Goal: Task Accomplishment & Management: Use online tool/utility

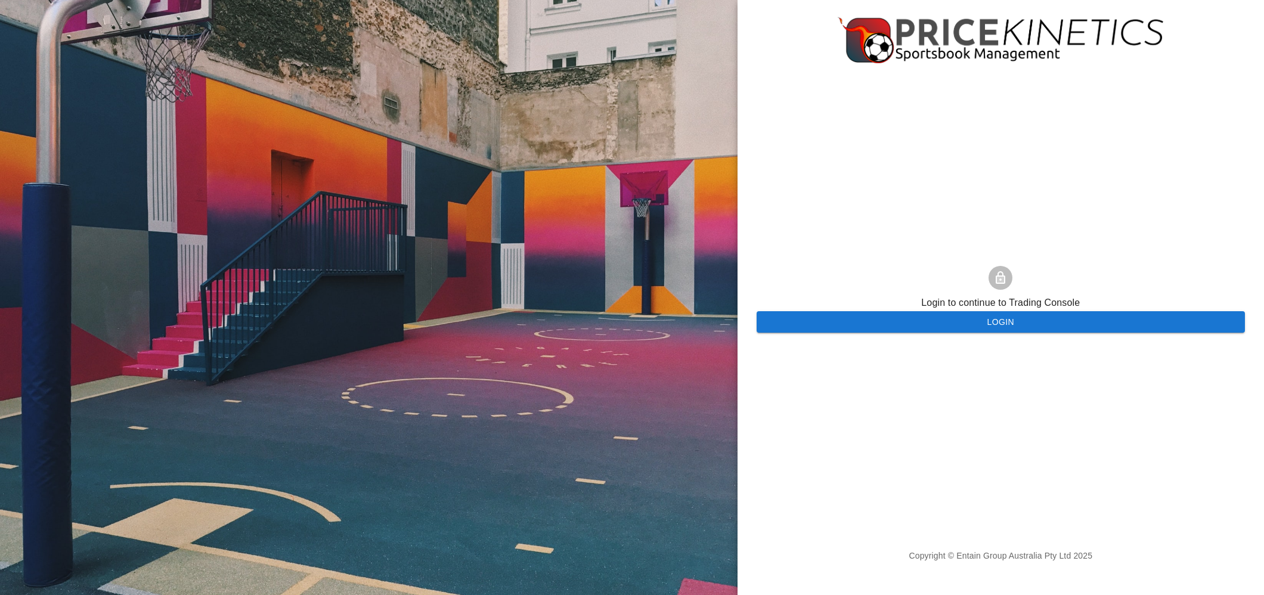
click at [976, 331] on button "Login" at bounding box center [1000, 322] width 488 height 22
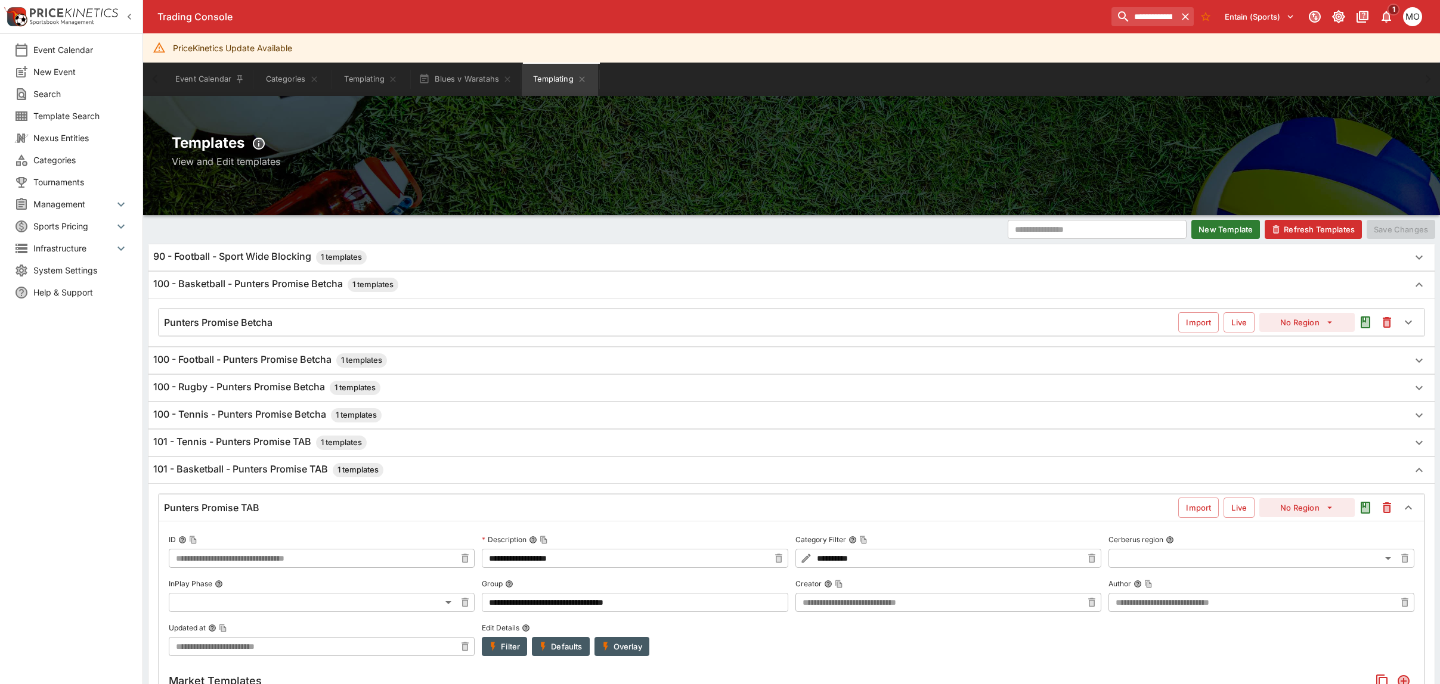
click at [1311, 675] on div "Market Templates" at bounding box center [791, 681] width 1245 height 21
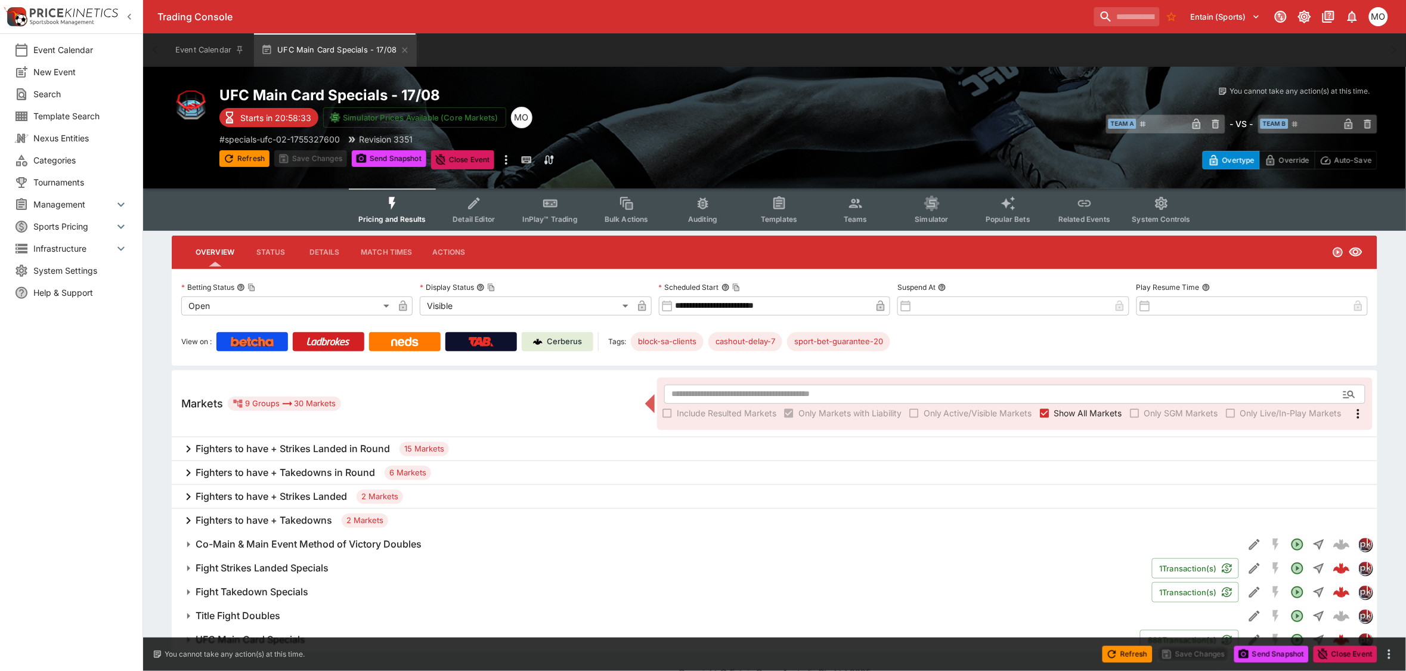
click at [770, 201] on button "Templates" at bounding box center [779, 209] width 76 height 42
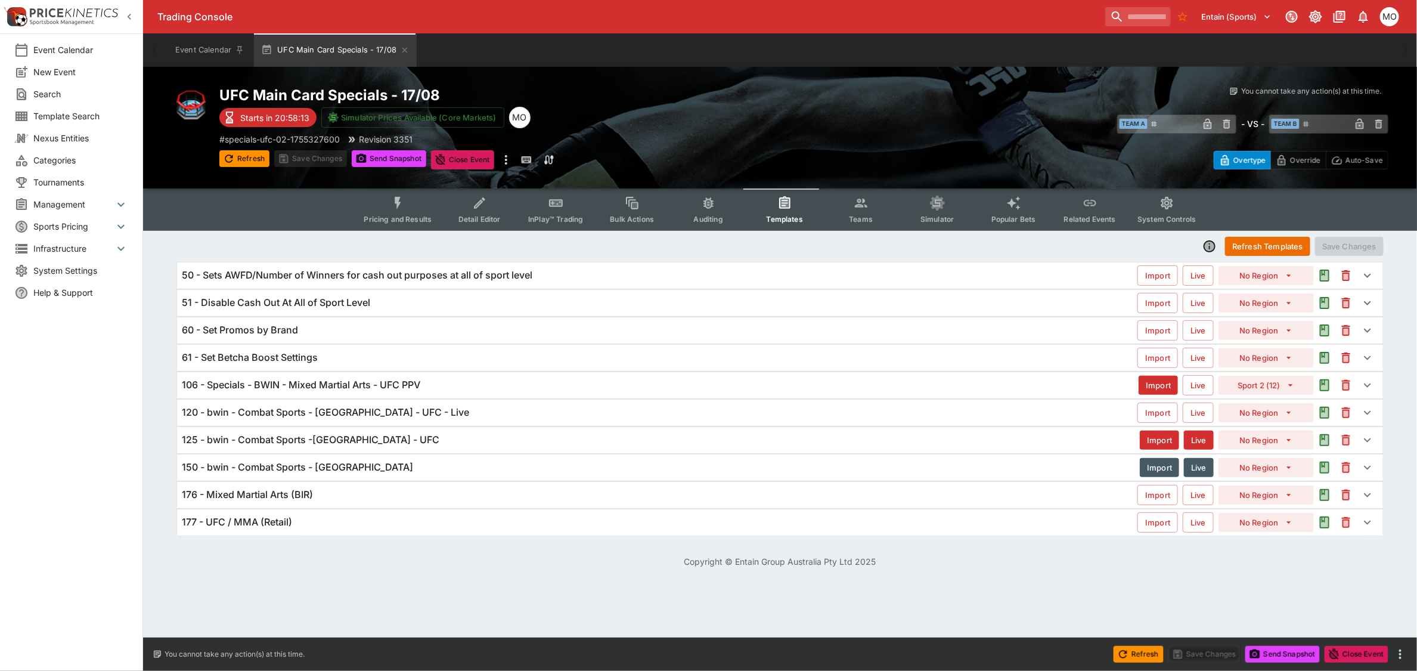
click at [348, 385] on h6 "106 - Specials - BWIN - Mixed Martial Arts - UFC PPV" at bounding box center [301, 385] width 238 height 13
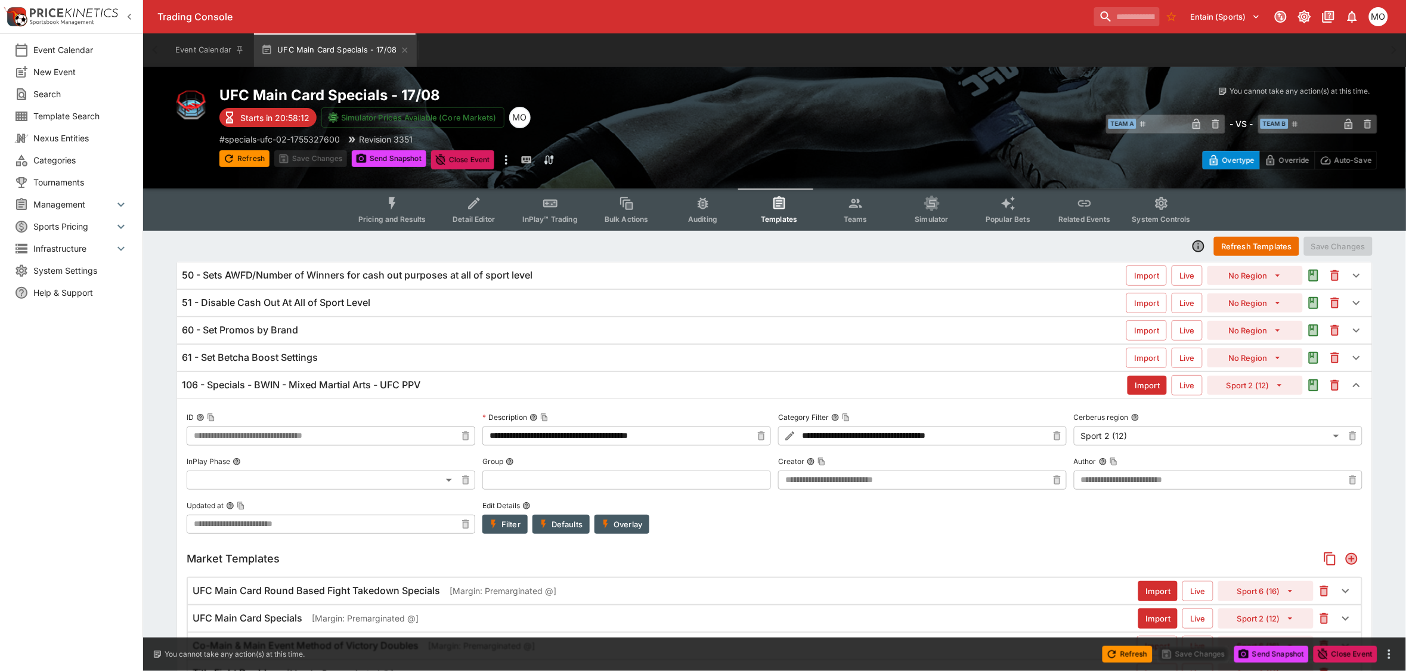
type input "**********"
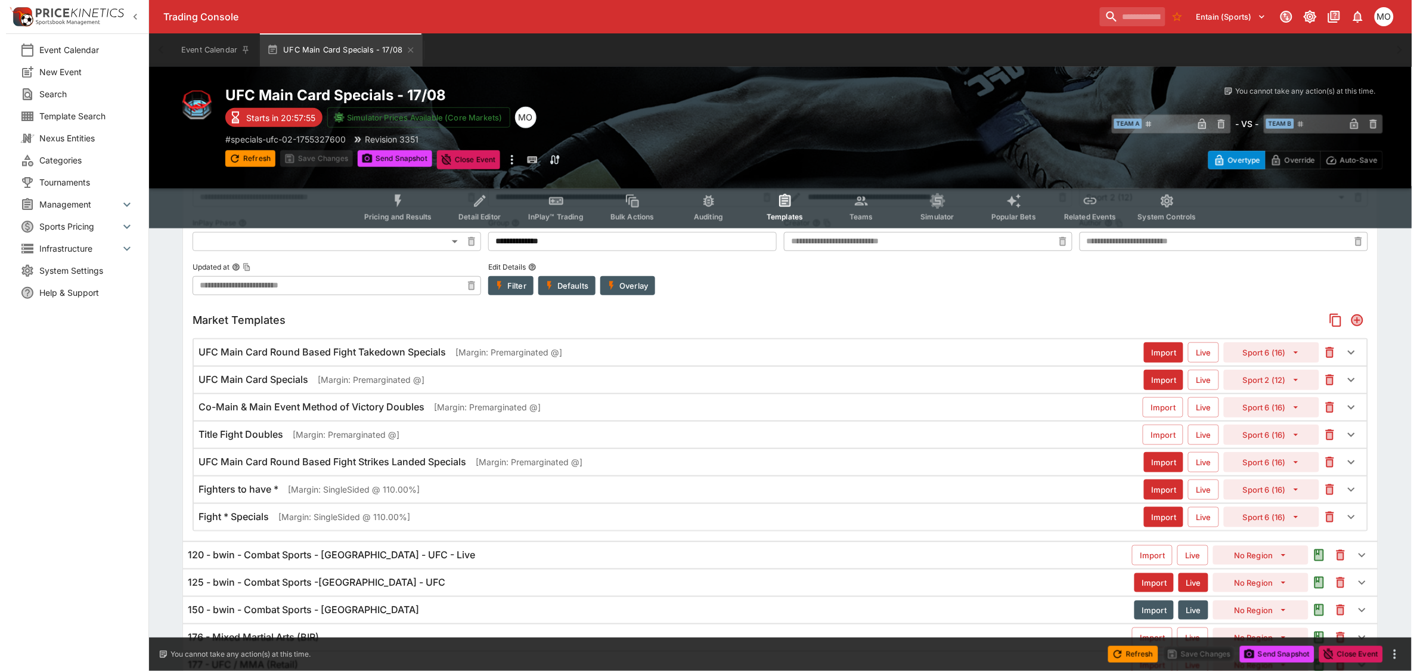
scroll to position [296, 0]
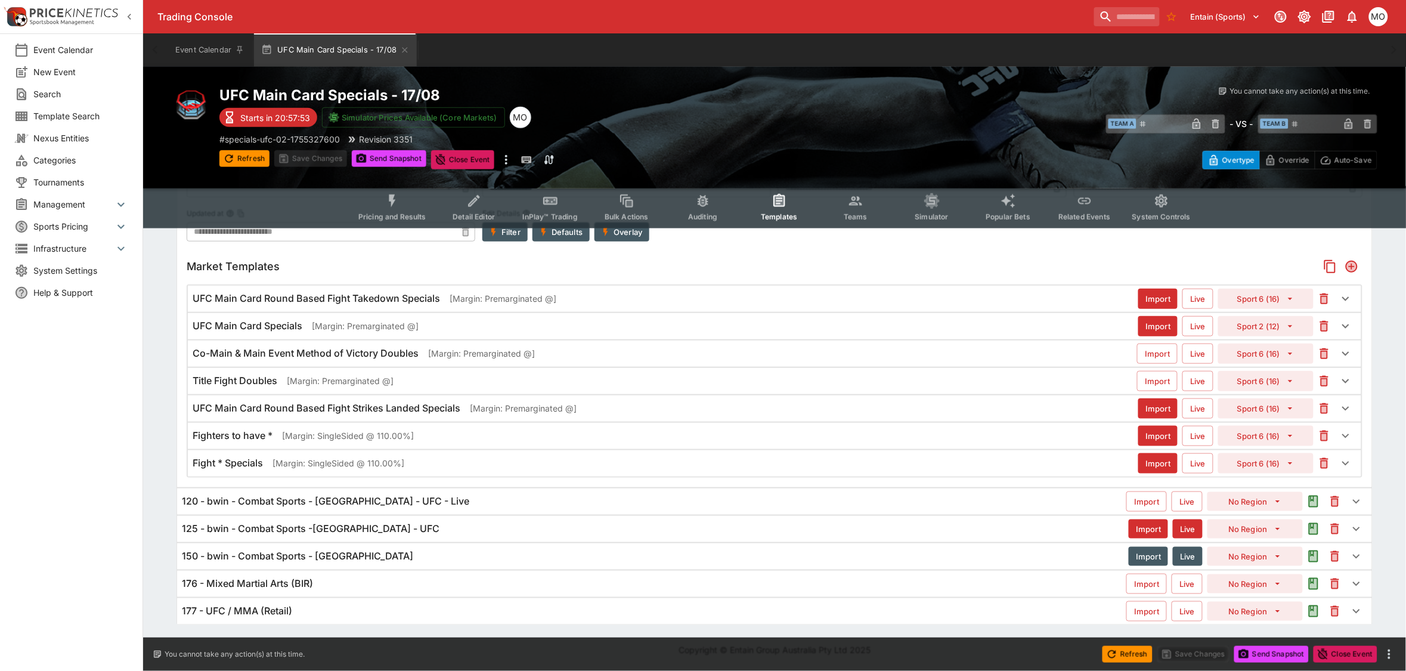
click at [290, 324] on h6 "UFC Main Card Specials" at bounding box center [248, 326] width 110 height 13
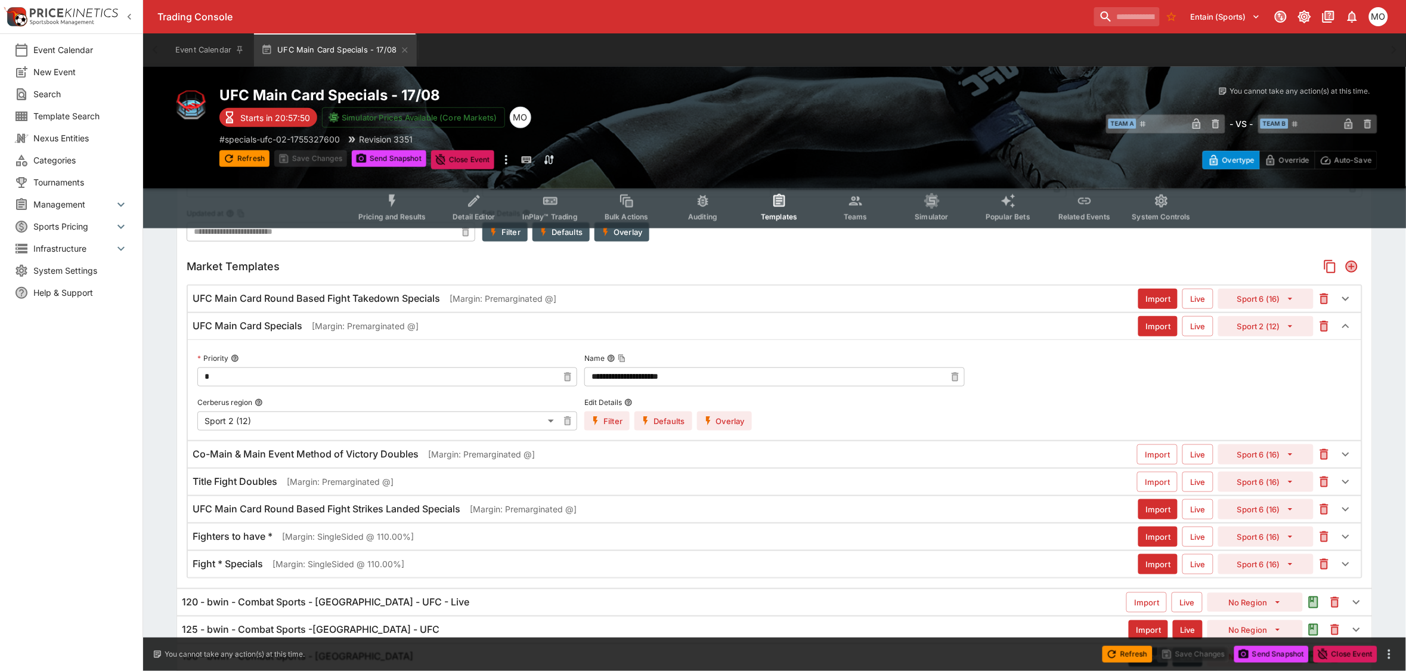
click at [735, 421] on button "Overlay" at bounding box center [724, 420] width 55 height 19
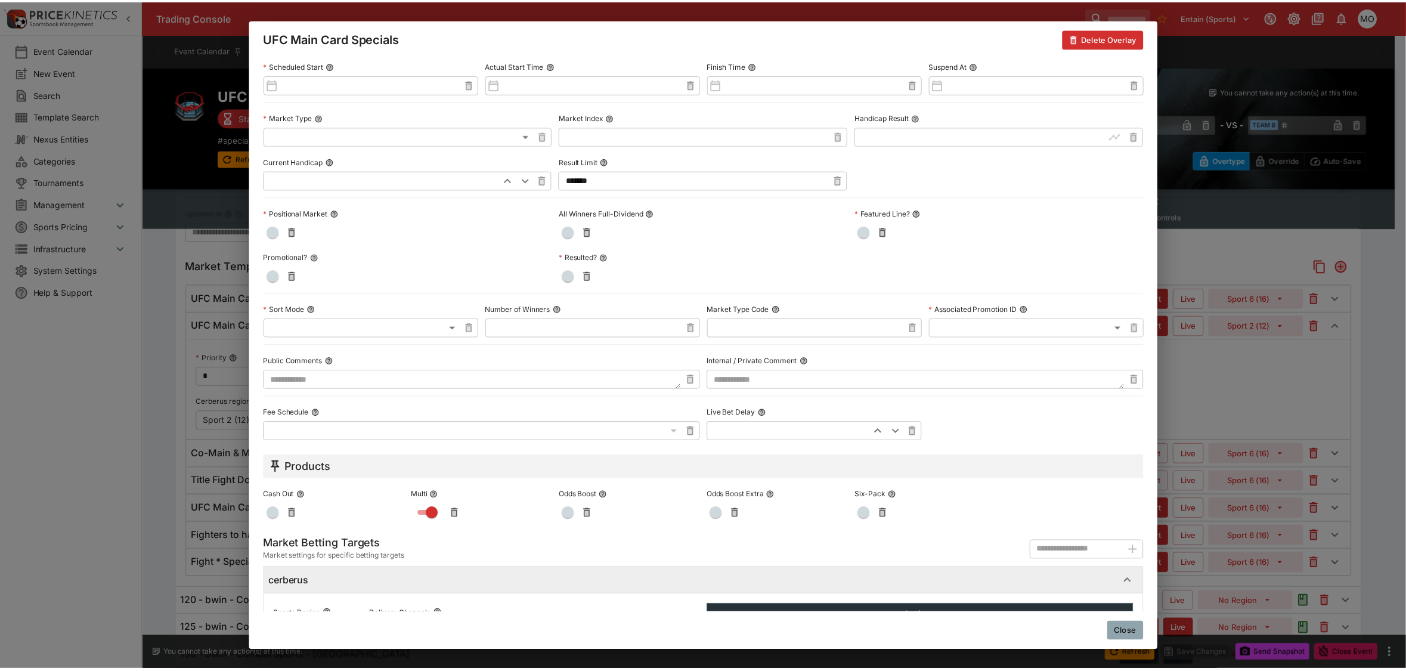
scroll to position [415, 0]
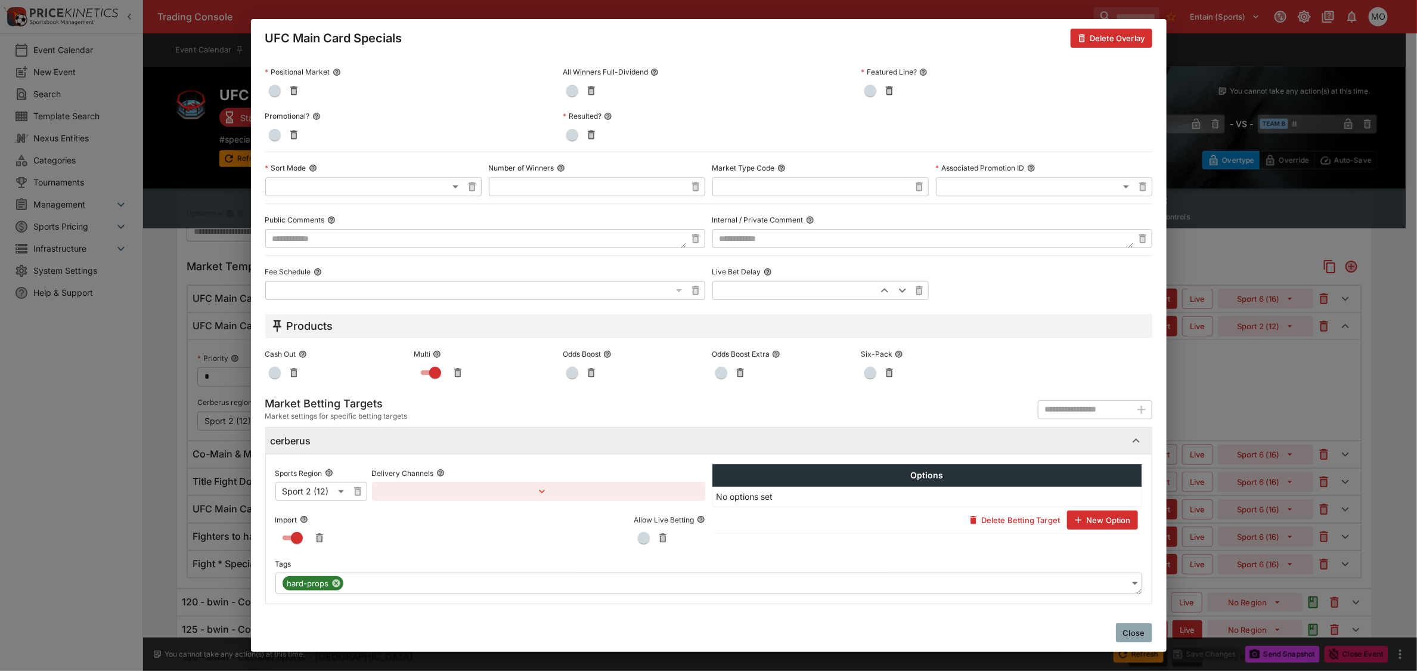
click at [519, 584] on body "Trading Console Entain (Sports) 1 MO Event Calendar New Event Search Template S…" at bounding box center [708, 237] width 1417 height 1067
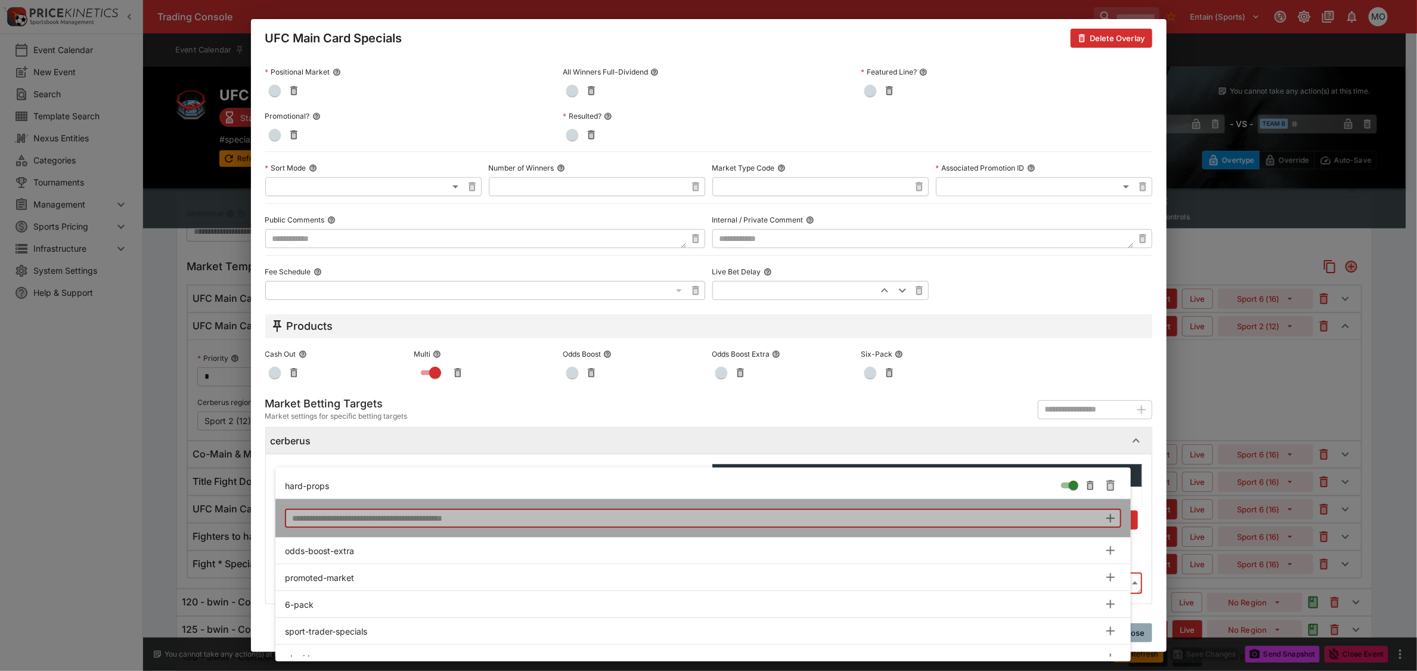
click at [325, 522] on input "text" at bounding box center [692, 517] width 815 height 19
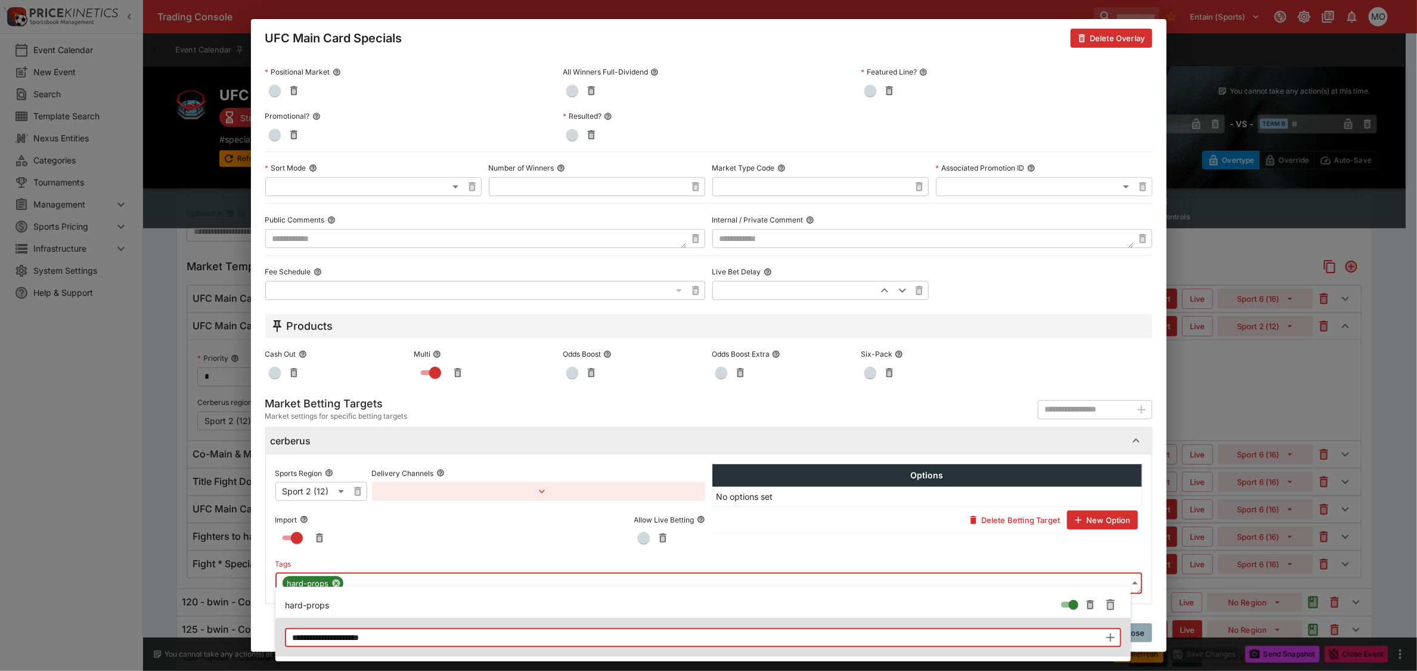
type input "**********"
click at [1107, 636] on icon "button" at bounding box center [1110, 637] width 14 height 14
type input "**********"
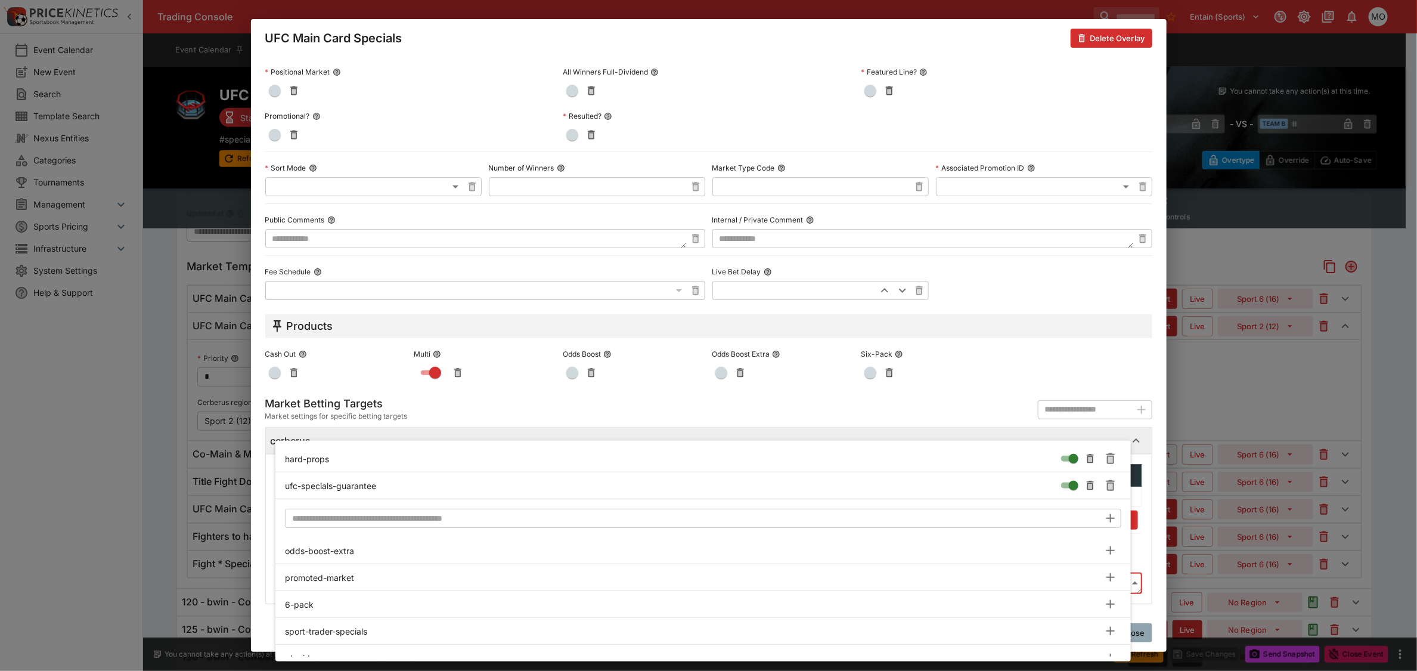
click at [1151, 547] on div at bounding box center [708, 335] width 1417 height 671
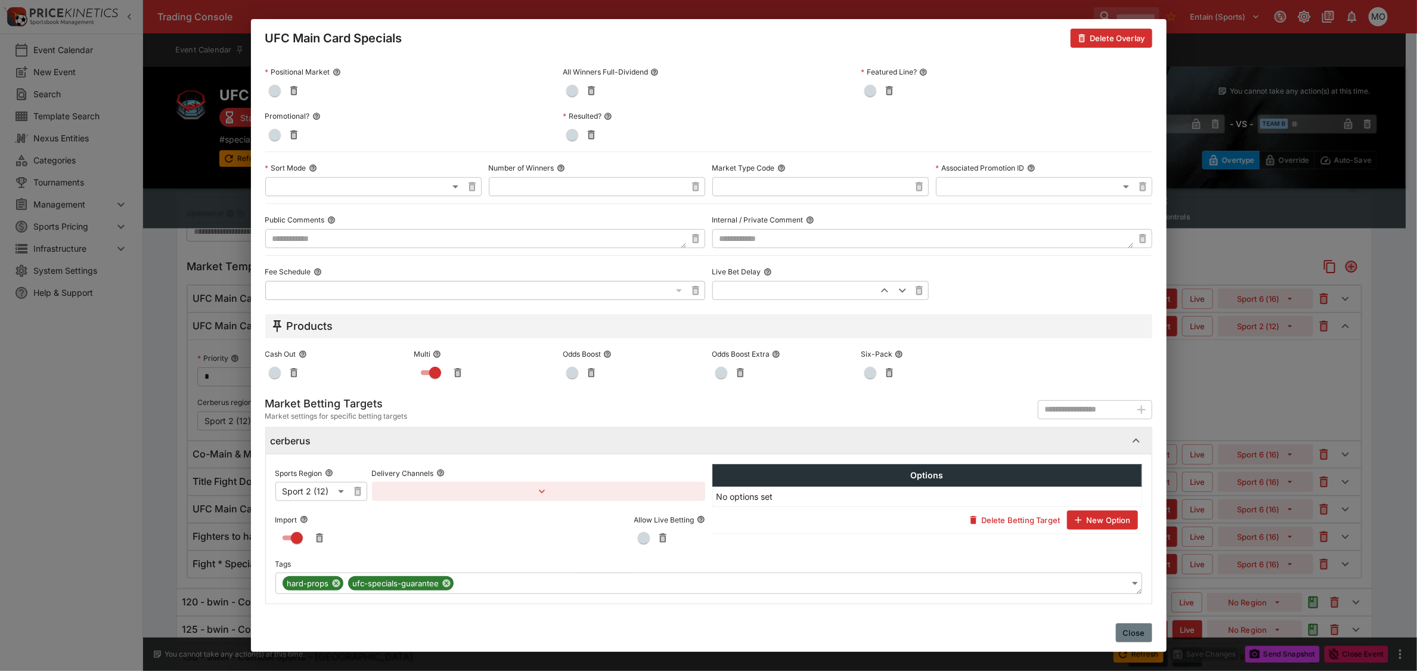
click at [1124, 627] on button "Close" at bounding box center [1134, 632] width 36 height 19
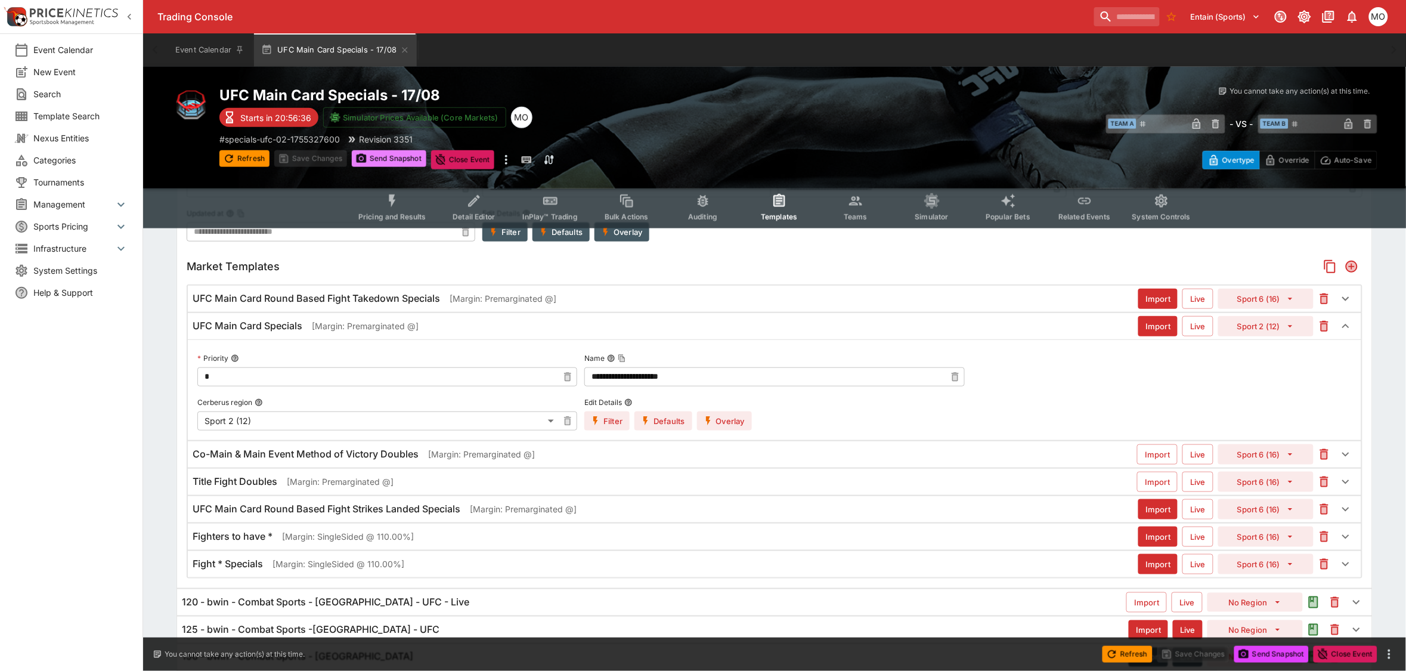
click at [392, 159] on button "Send Snapshot" at bounding box center [389, 158] width 75 height 17
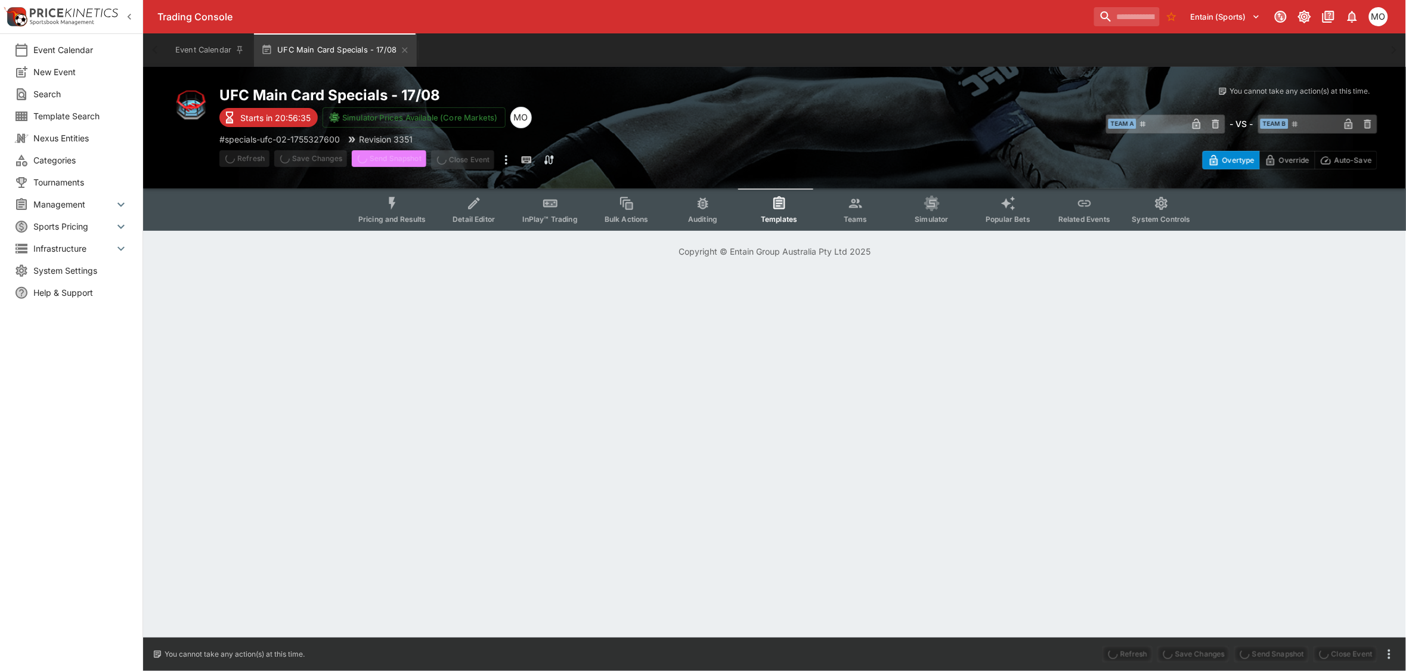
scroll to position [0, 0]
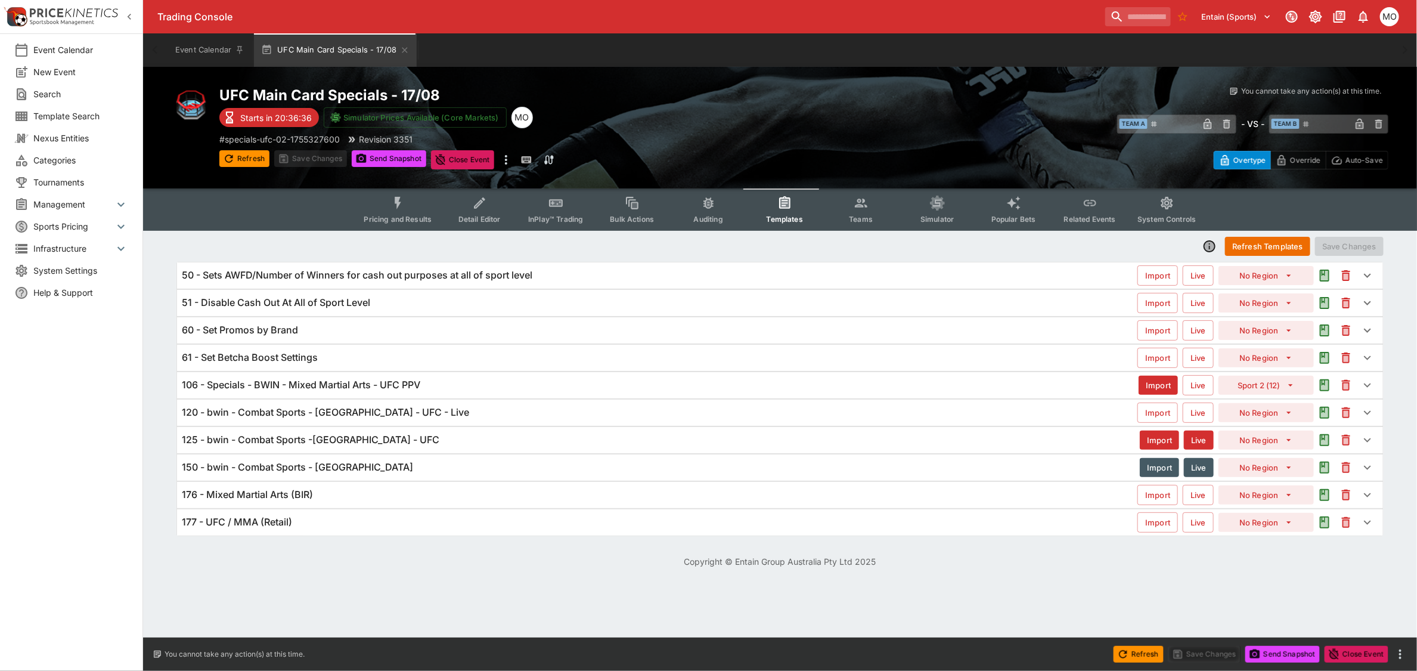
click at [371, 377] on div "106 - Specials - BWIN - Mixed Martial Arts - UFC PPV Import Live Sport 2 (12)" at bounding box center [780, 385] width 1206 height 26
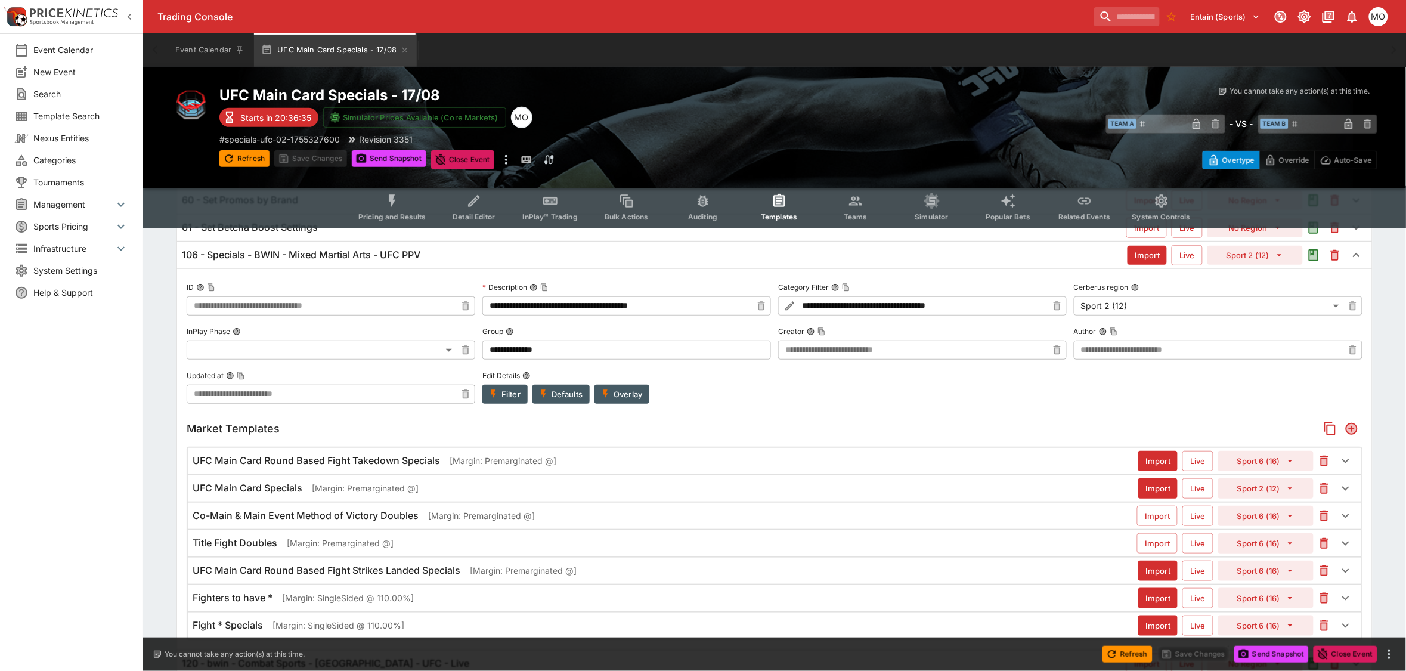
scroll to position [149, 0]
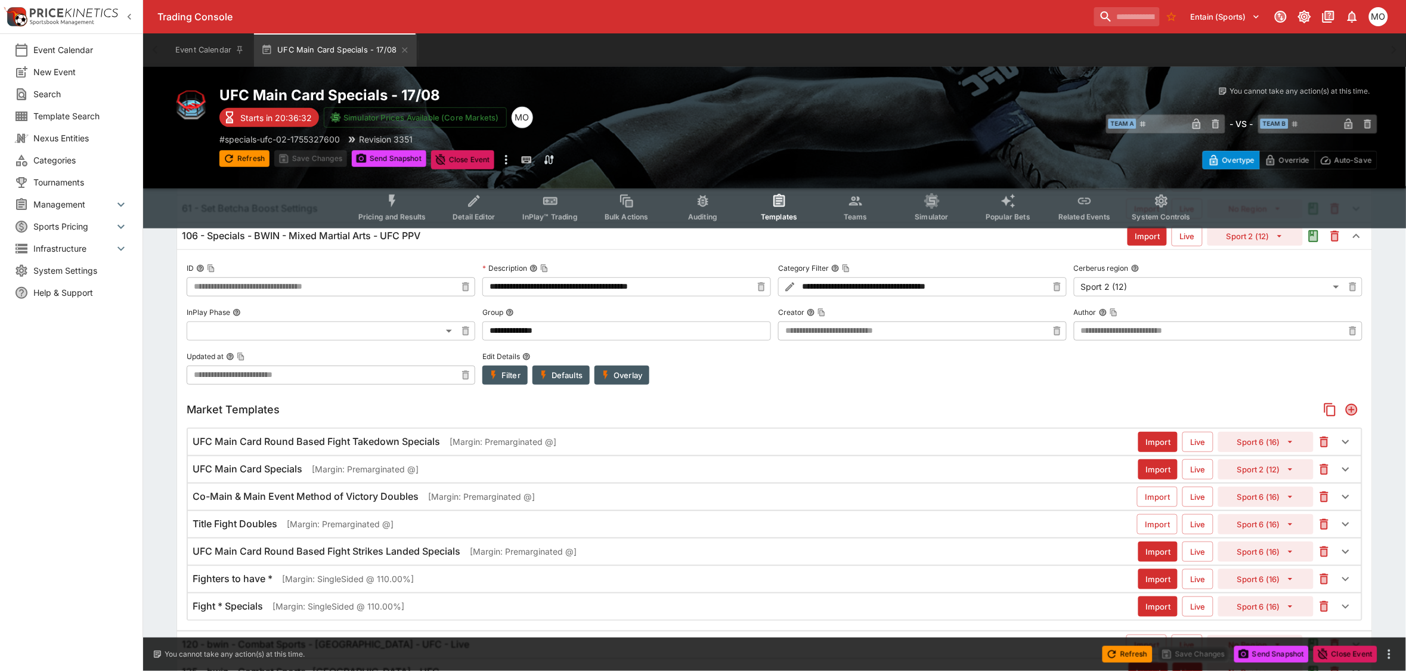
click at [364, 470] on p "[Margin: Premarginated @]" at bounding box center [365, 469] width 107 height 13
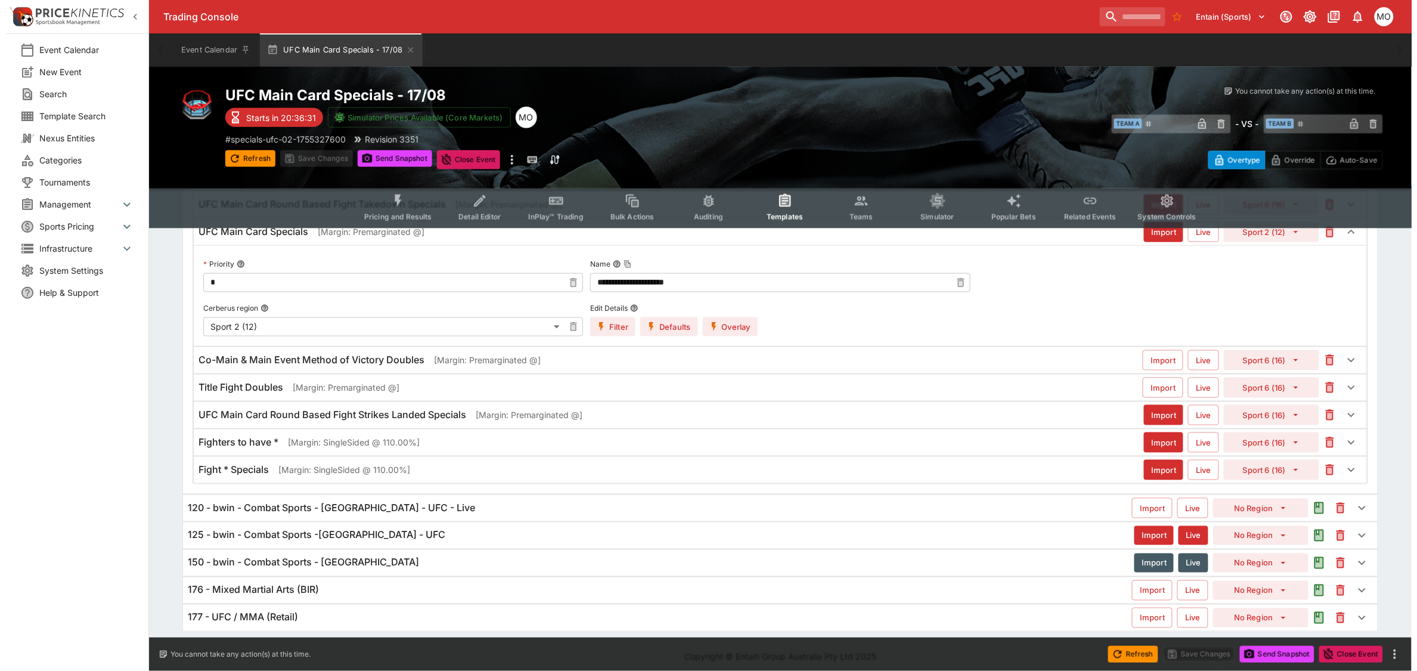
scroll to position [403, 0]
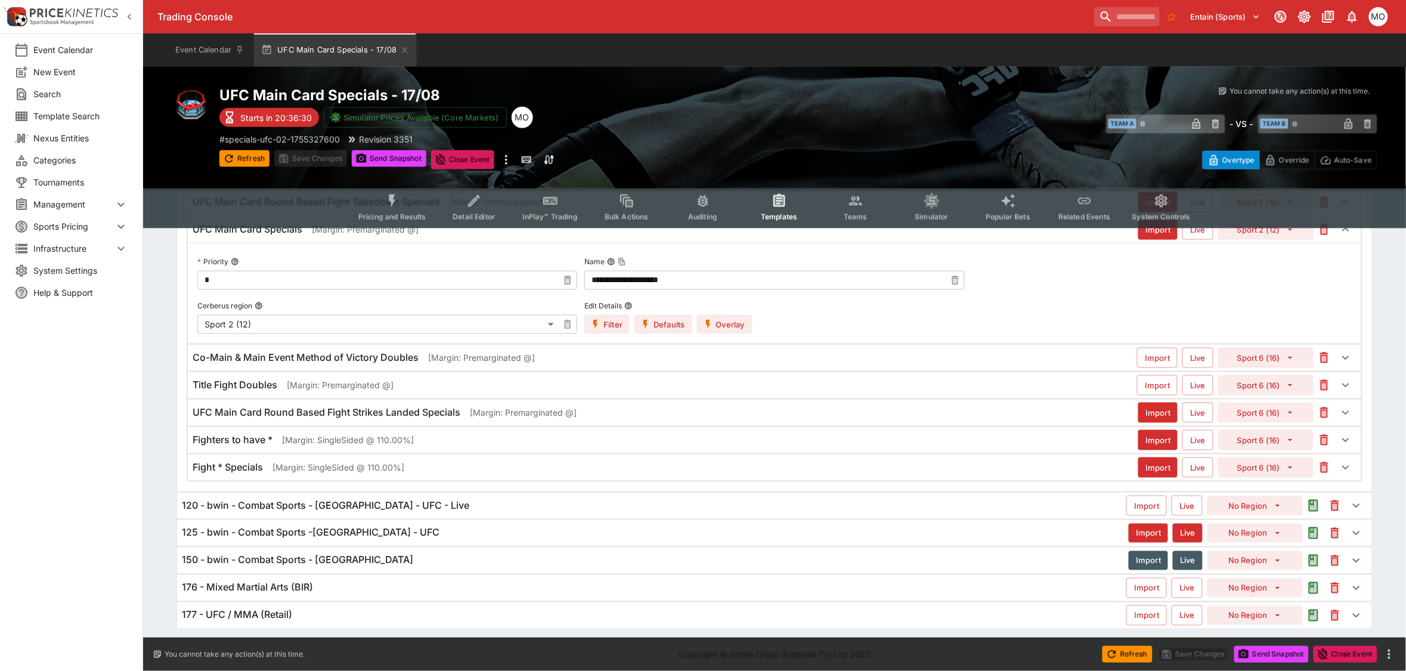
click at [715, 323] on button "Overlay" at bounding box center [724, 324] width 55 height 19
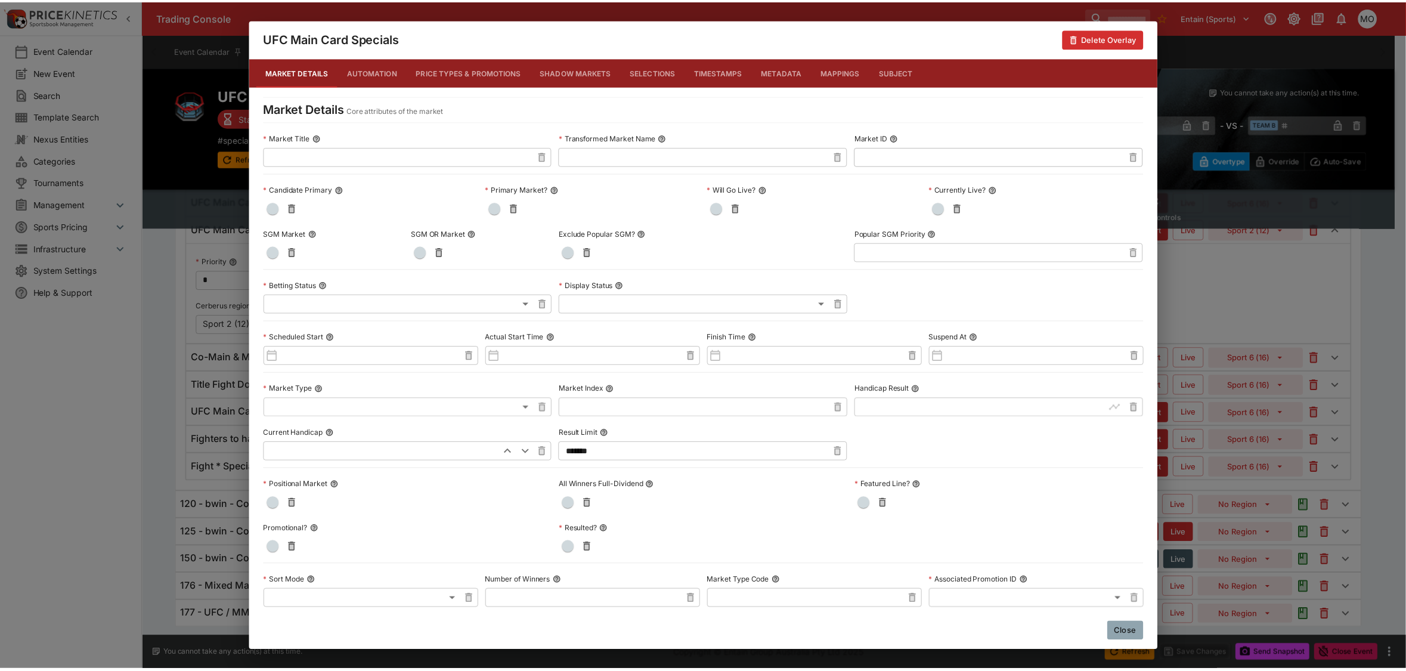
scroll to position [415, 0]
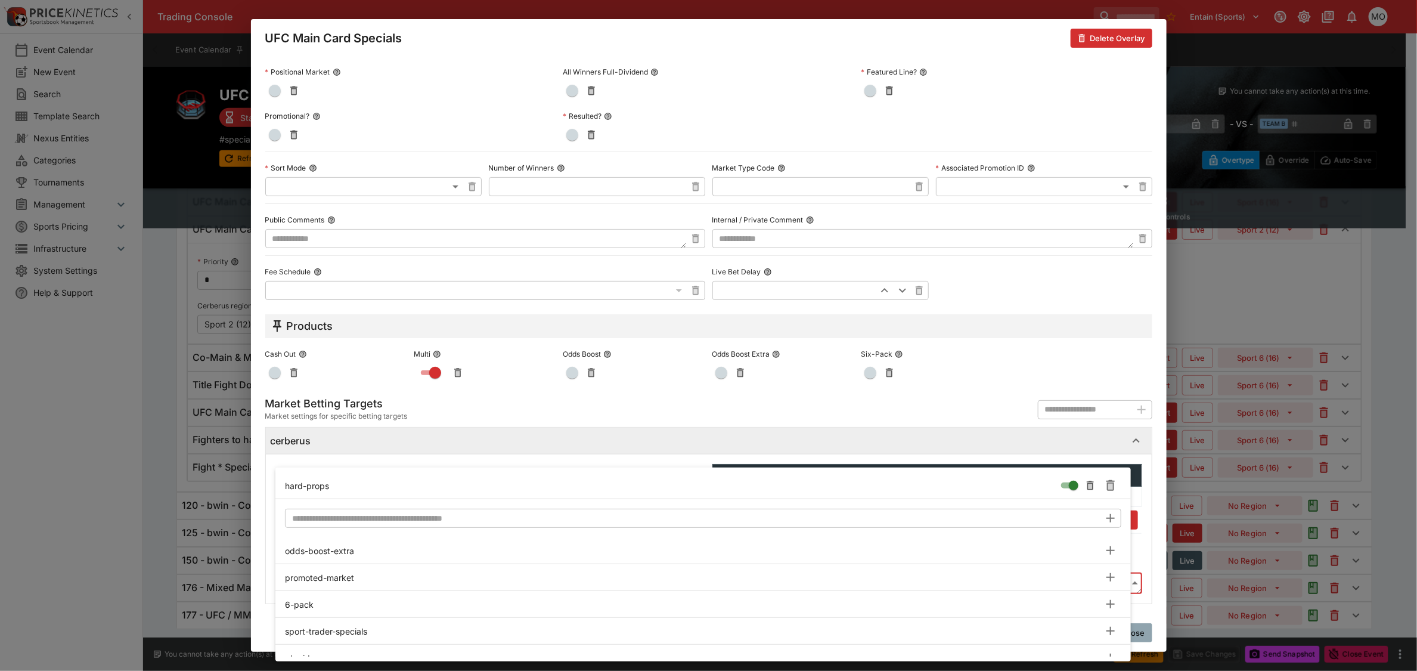
click at [418, 581] on body "Trading Console Entain (Sports) 1 MO Event Calendar New Event Search Template S…" at bounding box center [708, 136] width 1417 height 1078
click at [367, 517] on input "text" at bounding box center [692, 517] width 815 height 19
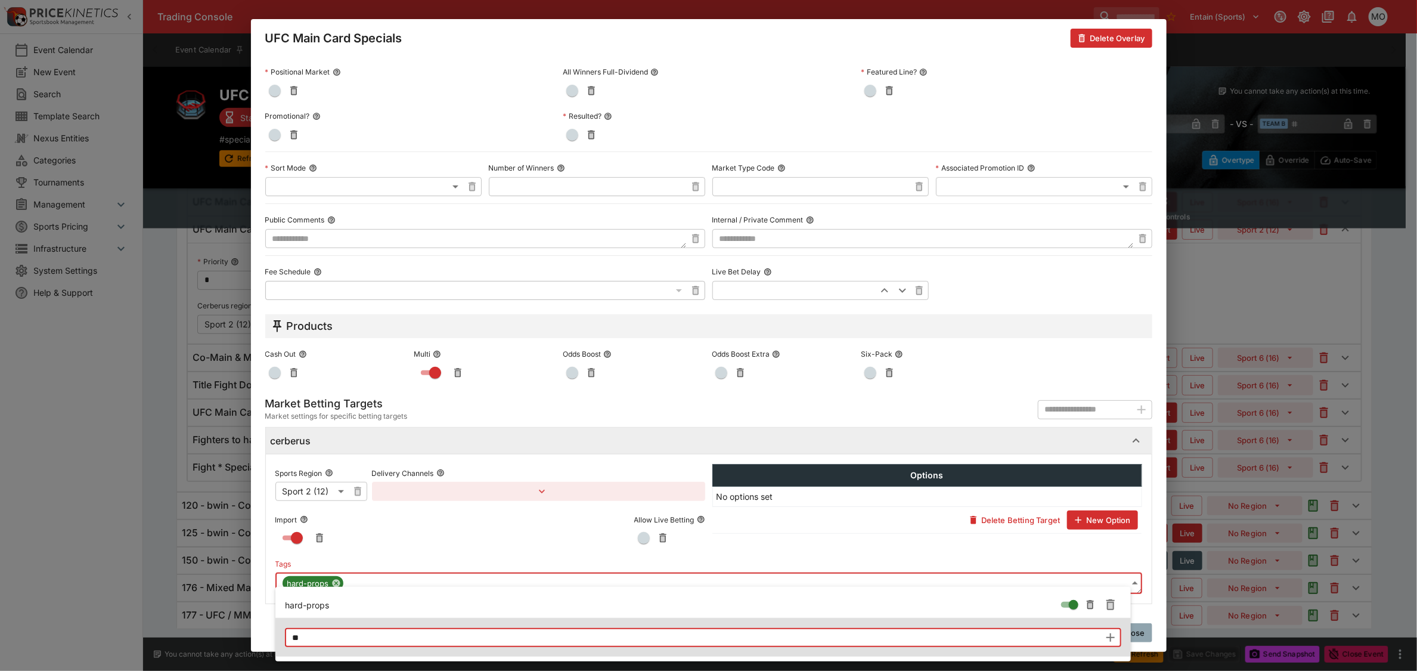
type input "*"
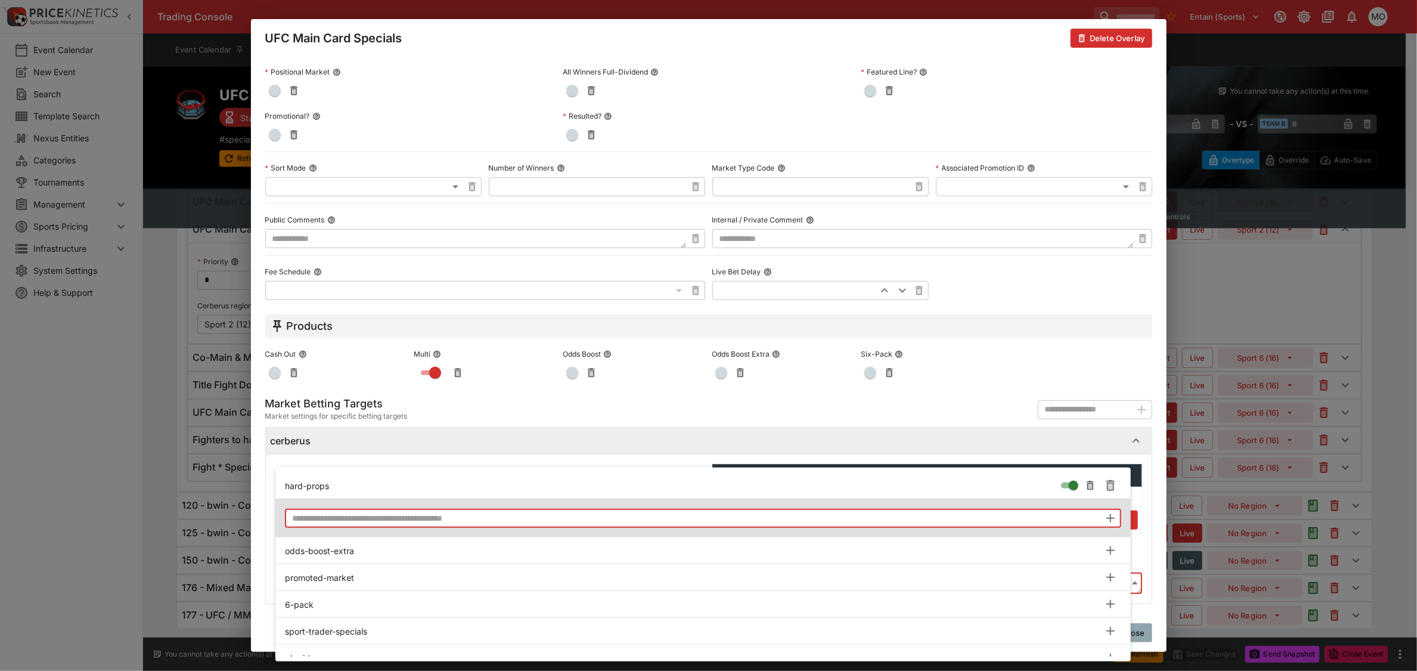
type input "*"
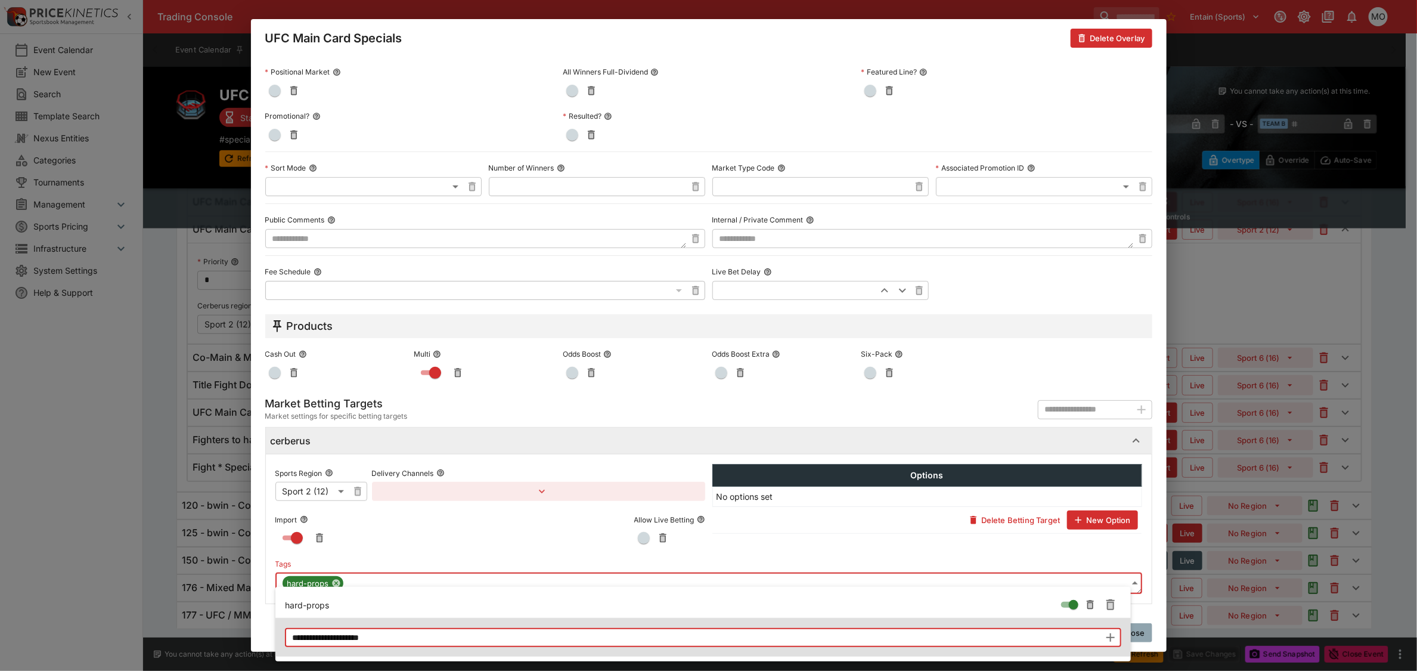
type input "**********"
click at [1109, 639] on icon "button" at bounding box center [1110, 637] width 14 height 14
type input "**********"
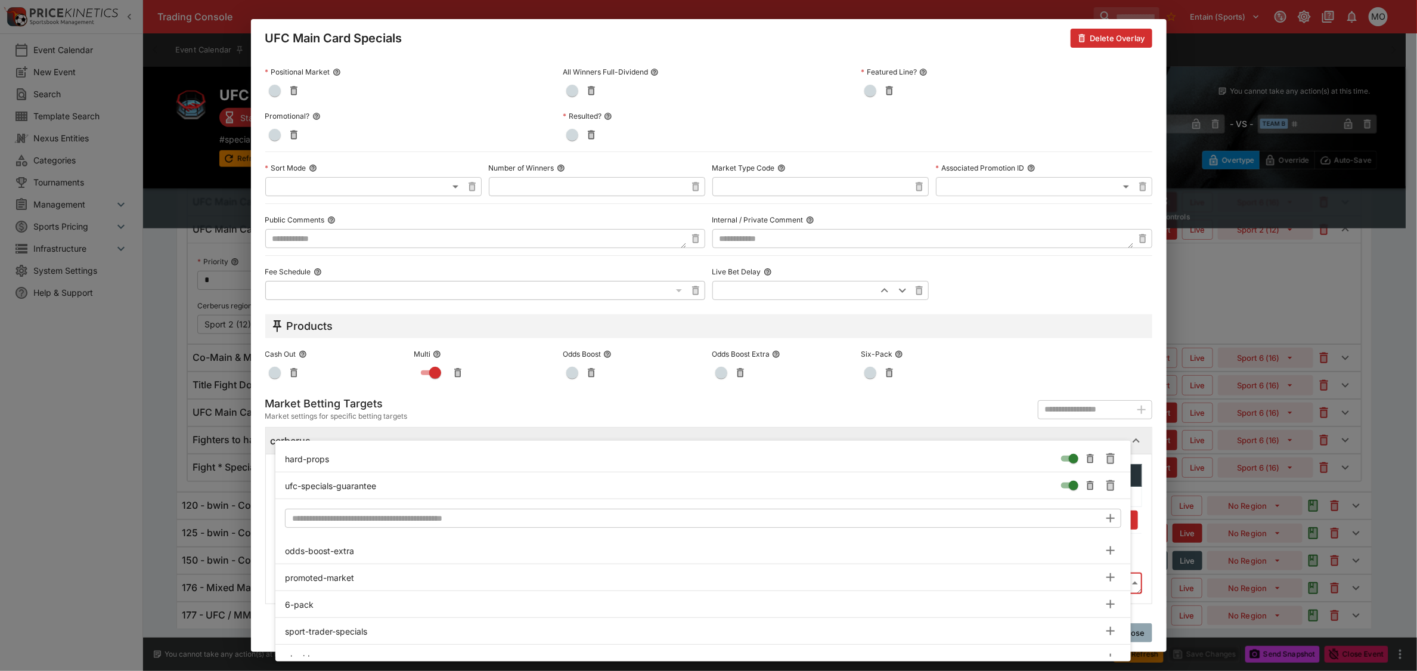
click at [1153, 560] on div at bounding box center [708, 335] width 1417 height 671
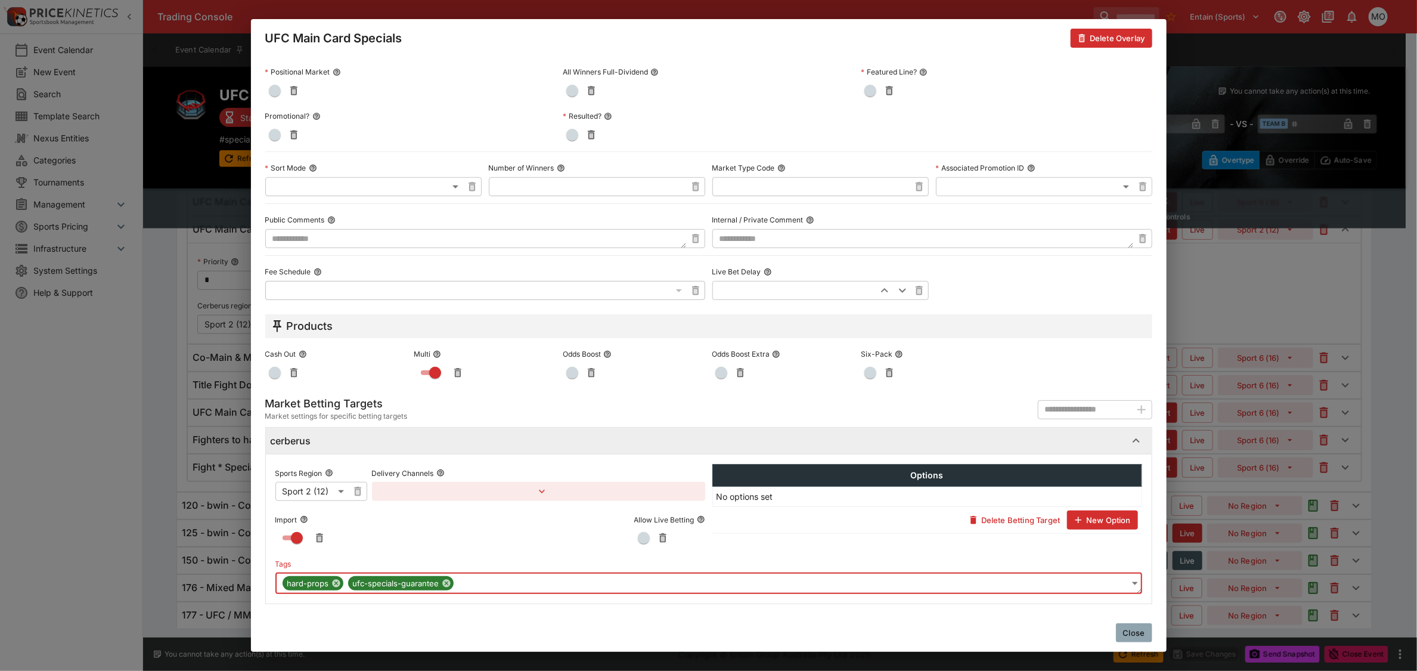
click at [1137, 630] on button "Close" at bounding box center [1134, 632] width 36 height 19
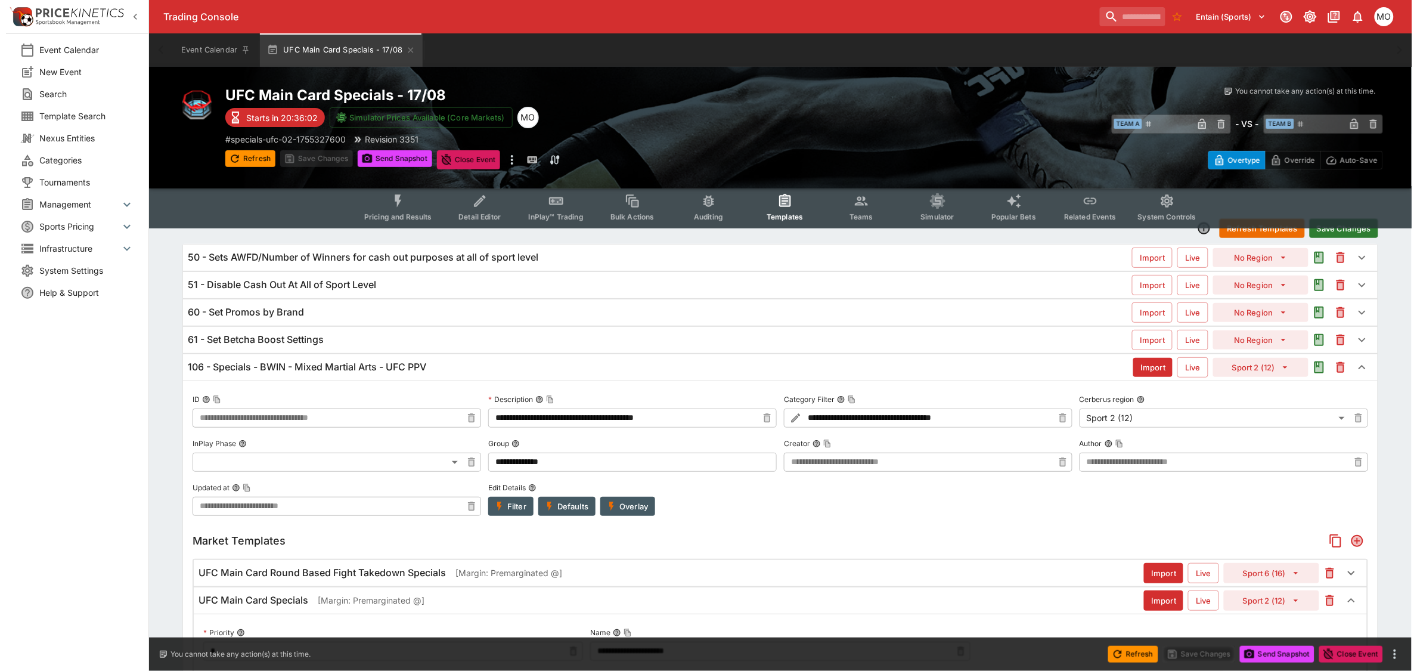
scroll to position [0, 0]
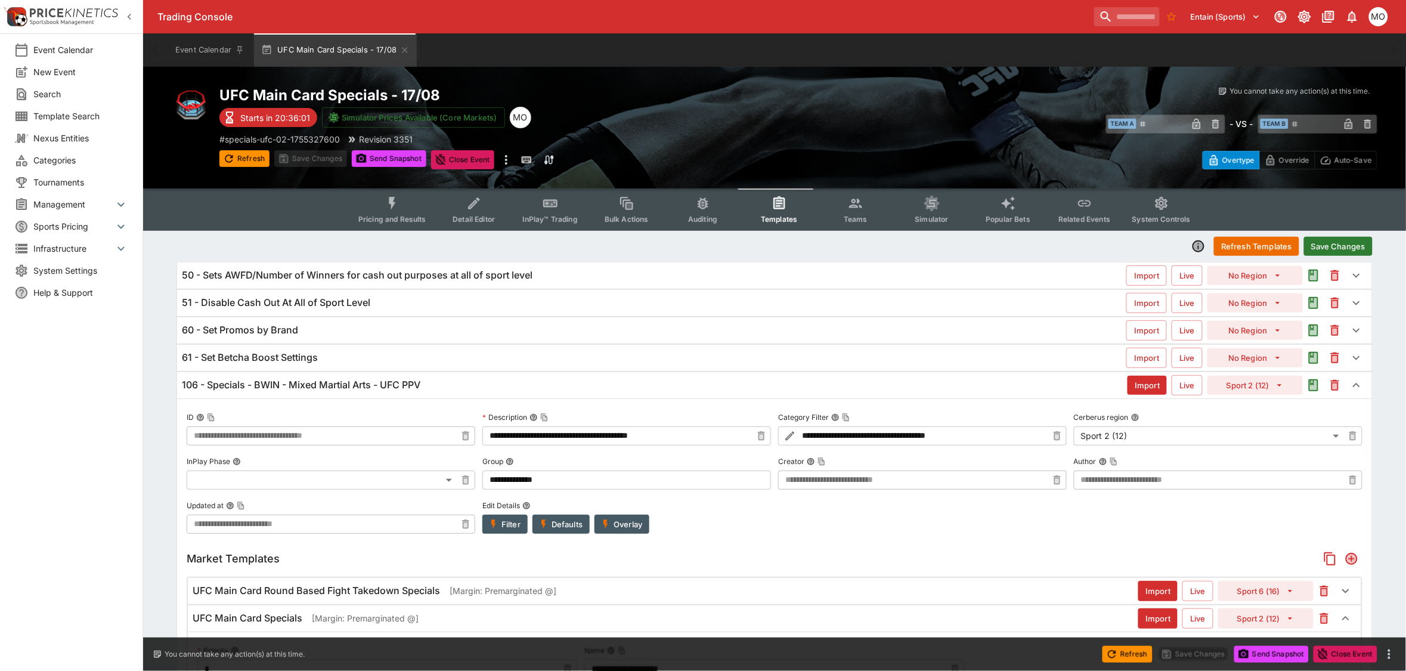
click at [1333, 244] on button "Save Changes" at bounding box center [1338, 246] width 69 height 19
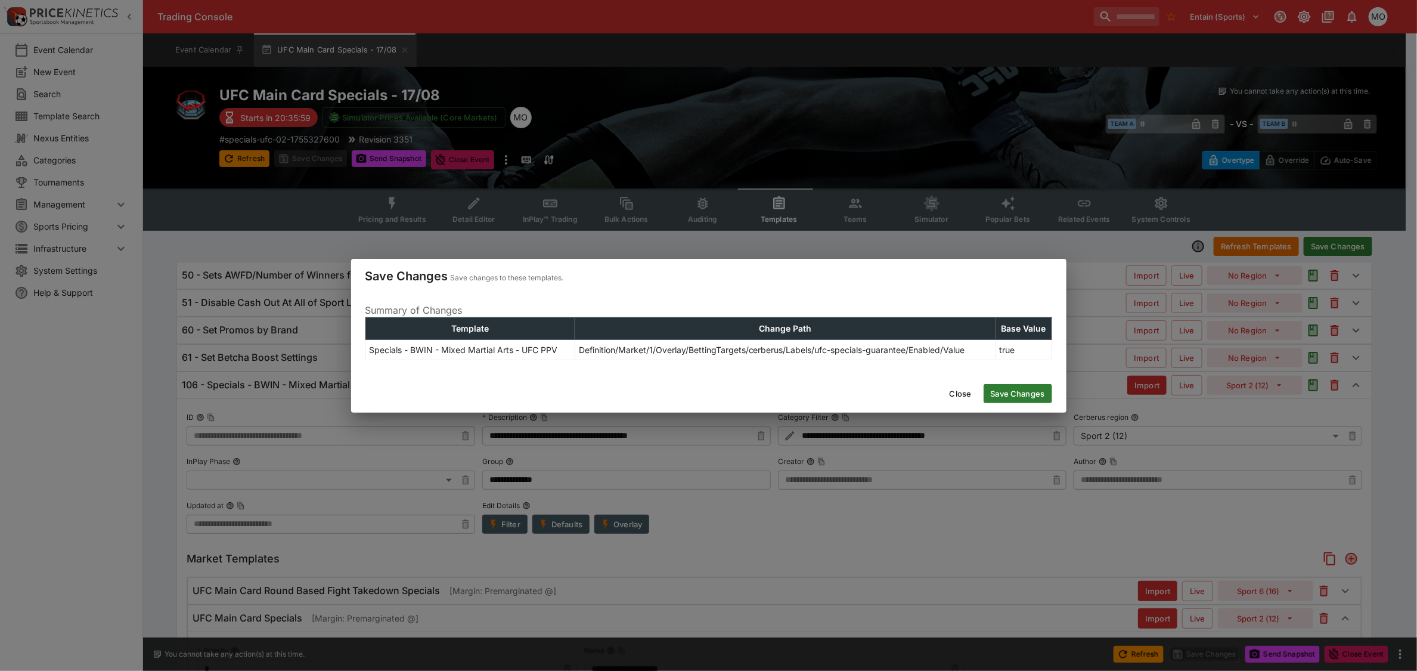
click at [1012, 393] on button "Save Changes" at bounding box center [1018, 393] width 69 height 19
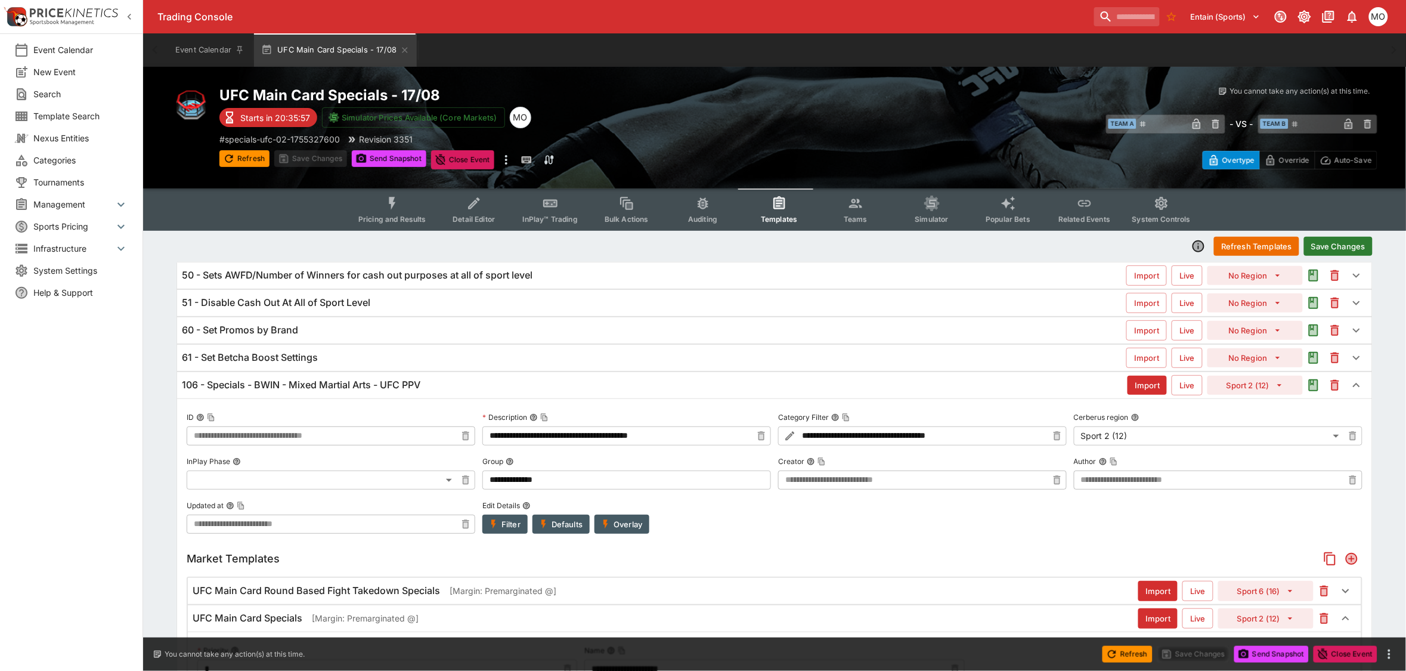
type input "**********"
click at [365, 156] on icon "button" at bounding box center [361, 158] width 10 height 9
